Goal: Task Accomplishment & Management: Manage account settings

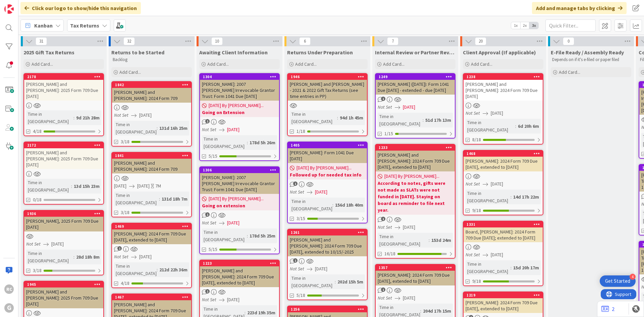
scroll to position [34, 0]
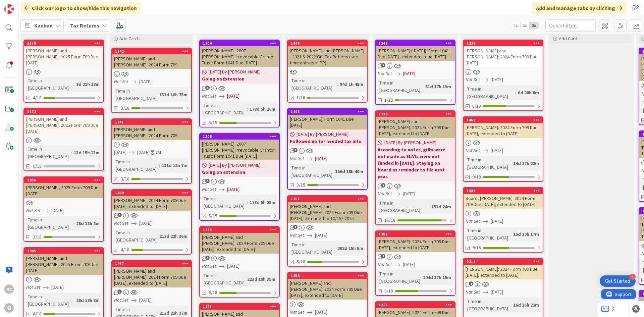
click at [414, 47] on div "[PERSON_NAME] ([DATE]): Form 1041 Due [DATE] - extended - due [DATE]" at bounding box center [415, 53] width 79 height 15
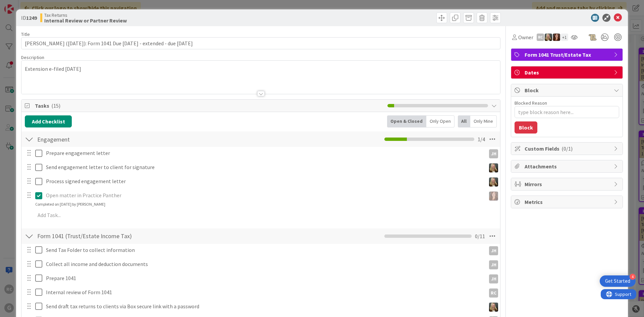
click at [25, 69] on div "Extension e-filed [DATE]" at bounding box center [260, 77] width 479 height 33
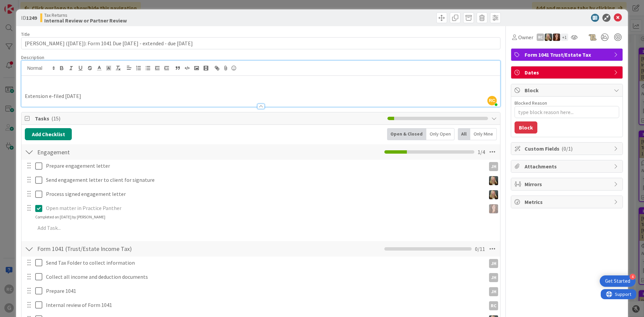
type textarea "x"
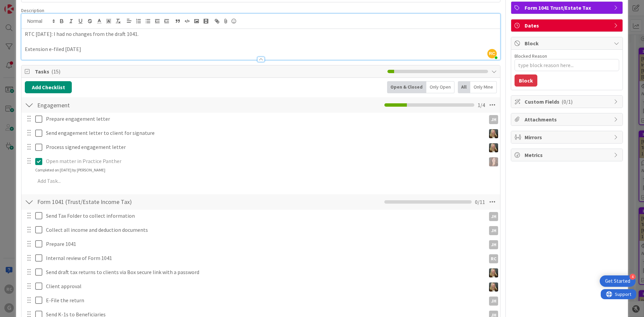
scroll to position [101, 0]
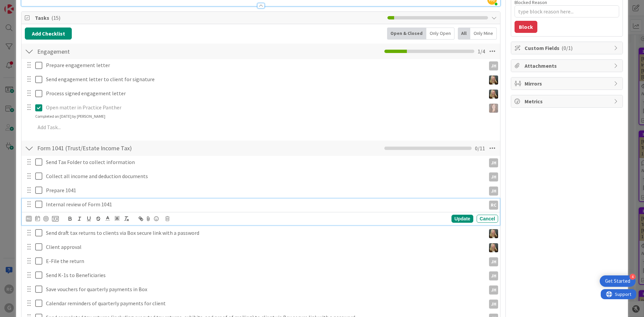
click at [41, 203] on icon at bounding box center [38, 204] width 7 height 8
type textarea "x"
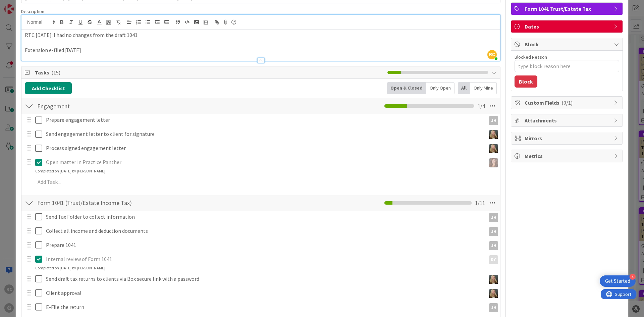
scroll to position [0, 0]
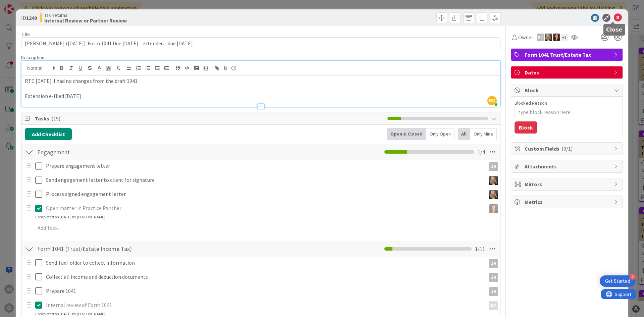
click at [616, 17] on icon at bounding box center [618, 18] width 8 height 8
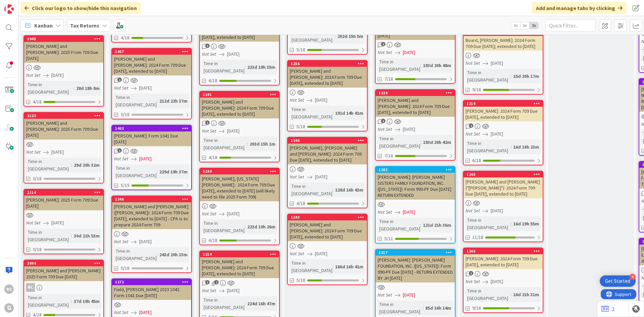
scroll to position [269, 0]
